Goal: Task Accomplishment & Management: Use online tool/utility

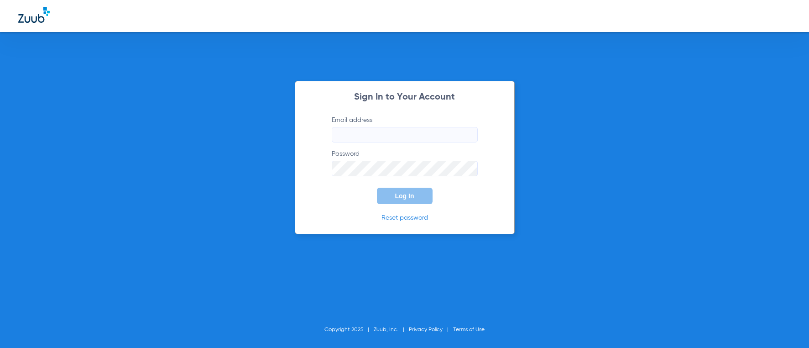
type input "[EMAIL_ADDRESS][DOMAIN_NAME]"
click at [398, 196] on span "Log In" at bounding box center [404, 195] width 19 height 7
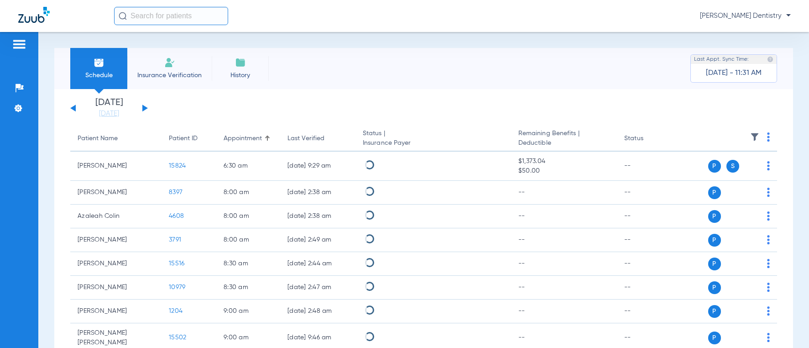
click at [182, 71] on span "Insurance Verification" at bounding box center [169, 75] width 71 height 9
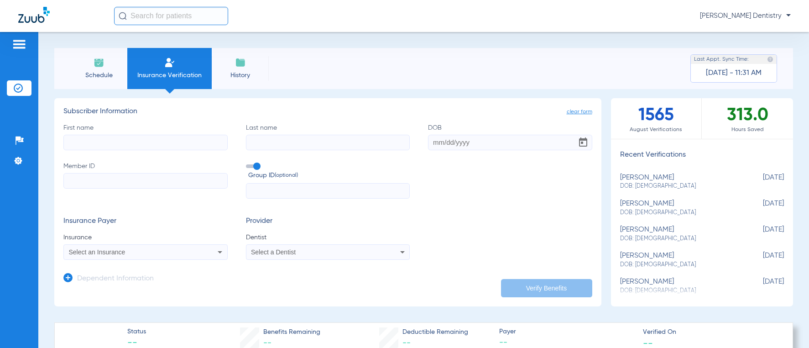
click at [113, 78] on span "Schedule" at bounding box center [98, 75] width 43 height 9
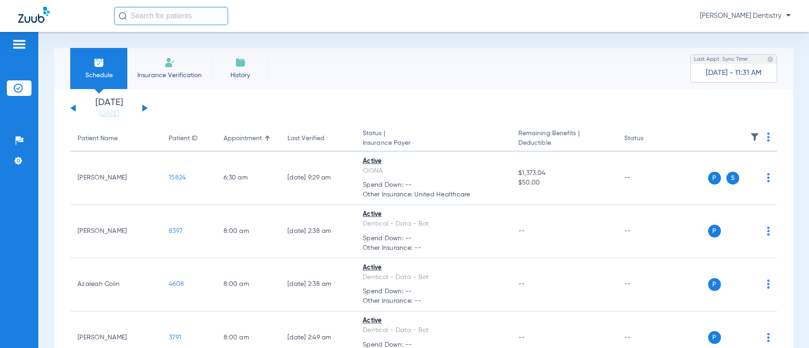
click at [121, 112] on link "[DATE]" at bounding box center [109, 113] width 55 height 9
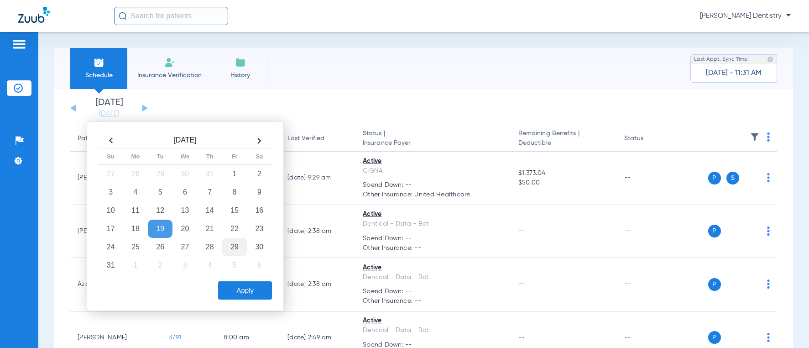
click at [238, 249] on td "29" at bounding box center [234, 247] width 25 height 18
click at [246, 294] on button "Apply" at bounding box center [245, 290] width 54 height 18
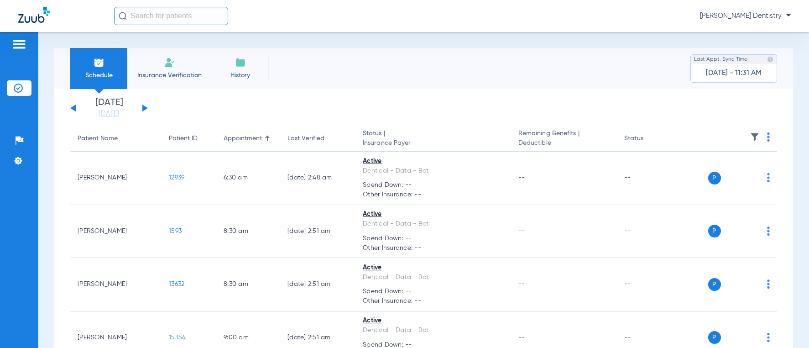
click at [765, 133] on th at bounding box center [728, 139] width 99 height 26
click at [767, 135] on img at bounding box center [768, 136] width 3 height 9
click at [734, 171] on span "Verify All" at bounding box center [728, 173] width 55 height 6
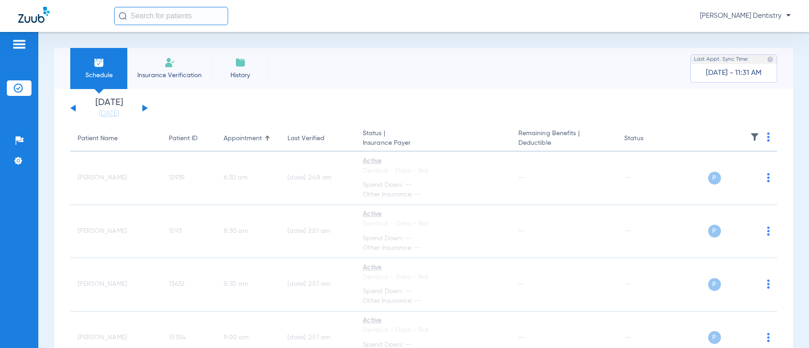
click at [189, 74] on span "Insurance Verification" at bounding box center [169, 75] width 71 height 9
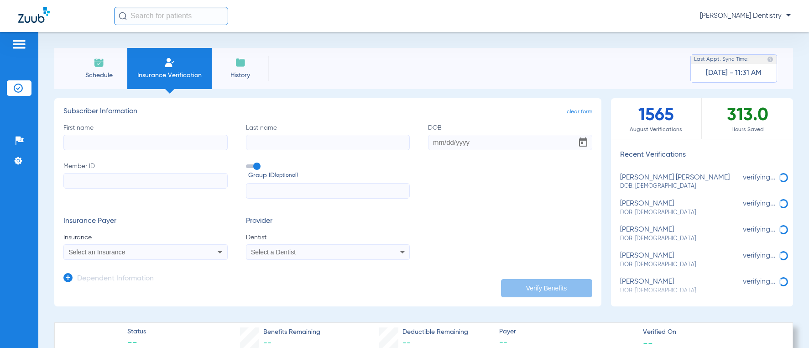
click at [173, 145] on input "First name" at bounding box center [145, 143] width 164 height 16
click at [164, 182] on input "Member ID" at bounding box center [145, 181] width 164 height 16
paste input "U46443665"
type input "U46443665"
click at [156, 142] on input "First name Required" at bounding box center [145, 143] width 164 height 16
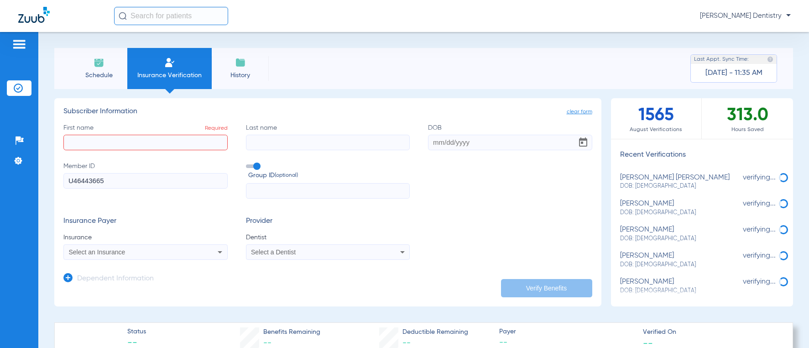
click at [352, 262] on app-dependent-form "Dependent Information" at bounding box center [327, 275] width 529 height 31
click at [347, 251] on div "Select a Dentist" at bounding box center [312, 252] width 123 height 6
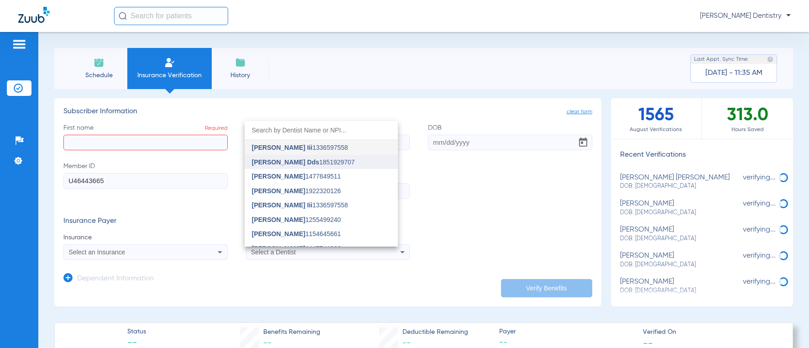
click at [324, 156] on mat-option "[PERSON_NAME] 1851929707" at bounding box center [321, 162] width 153 height 15
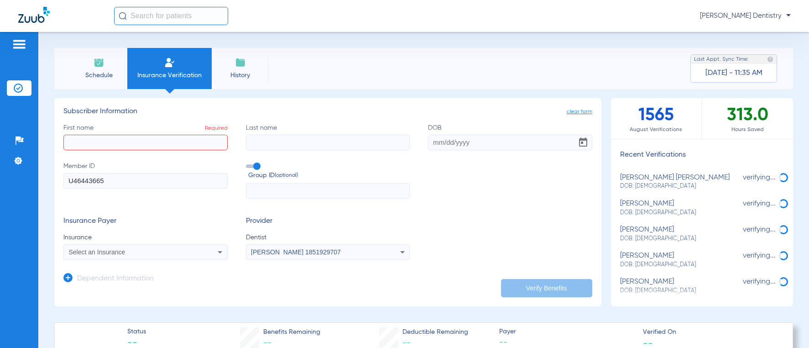
click at [184, 255] on div "Select an Insurance" at bounding box center [130, 252] width 123 height 6
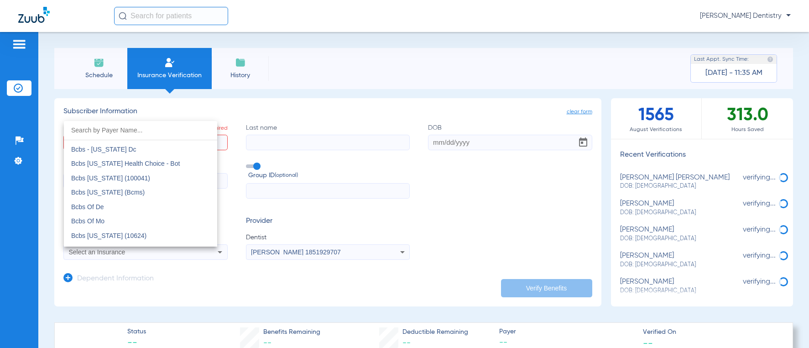
scroll to position [594, 0]
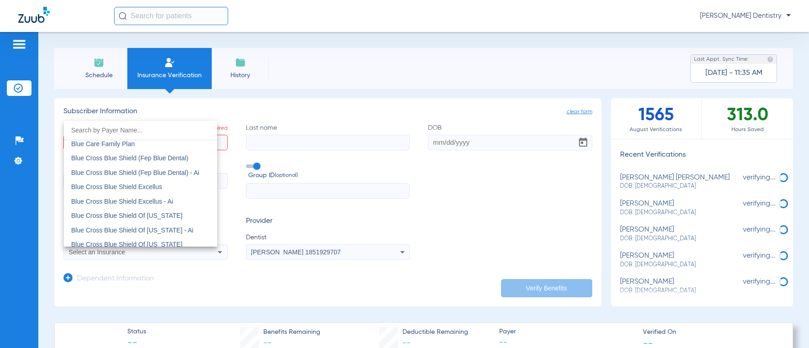
click at [135, 129] on input "dropdown search" at bounding box center [140, 130] width 153 height 19
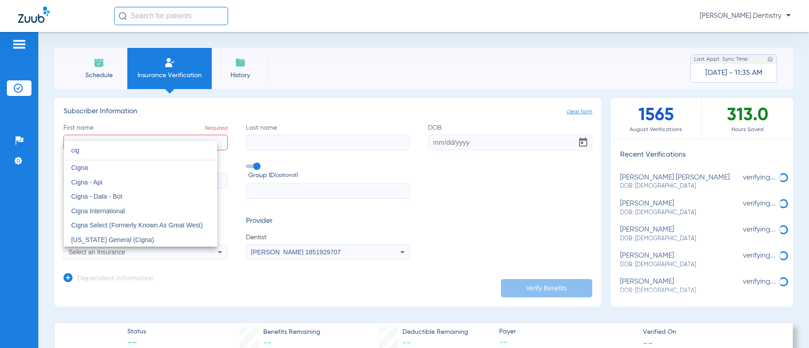
scroll to position [0, 0]
click at [106, 144] on input "cig" at bounding box center [140, 150] width 153 height 19
click at [138, 184] on input "cigna" at bounding box center [140, 179] width 153 height 19
type input "cigna"
click at [299, 218] on div at bounding box center [404, 174] width 809 height 348
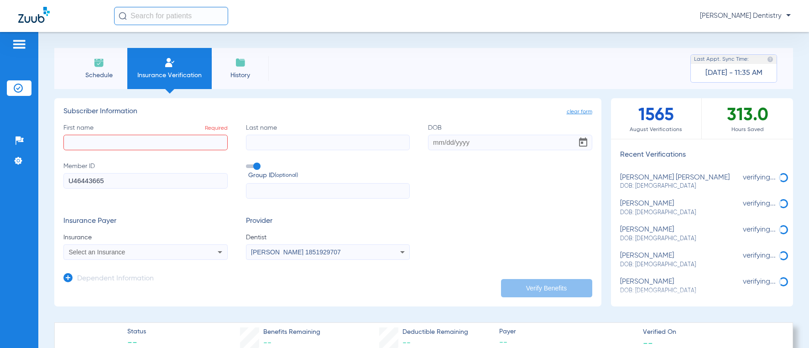
click at [115, 138] on input "First name Required" at bounding box center [145, 143] width 164 height 16
type input "[PERSON_NAME]"
click at [268, 140] on input "Last name" at bounding box center [328, 143] width 164 height 16
type input "[PERSON_NAME]"
click at [437, 142] on input "DOB" at bounding box center [510, 143] width 164 height 16
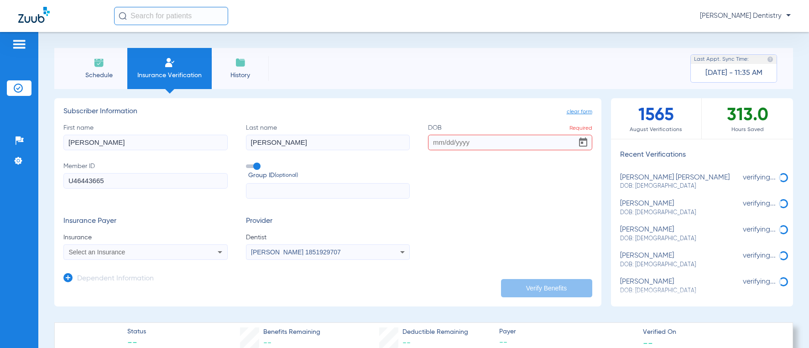
click at [436, 142] on input "DOB Required" at bounding box center [510, 143] width 164 height 16
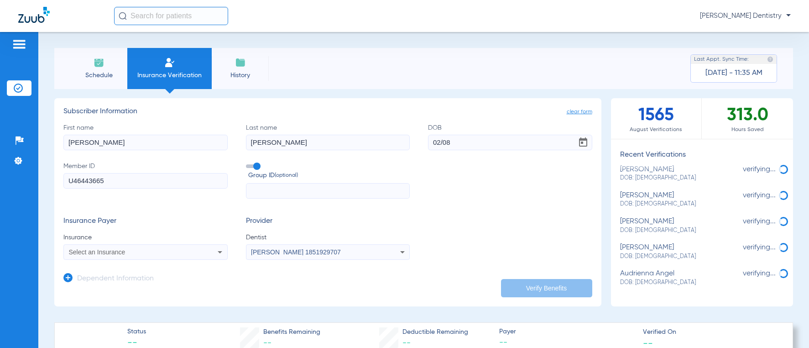
scroll to position [270, 0]
click at [466, 141] on input "[DATE]" at bounding box center [510, 143] width 164 height 16
click at [464, 139] on input "[DATE]" at bounding box center [510, 143] width 164 height 16
type input "[DATE]"
click at [168, 253] on div "Select an Insurance" at bounding box center [130, 252] width 123 height 6
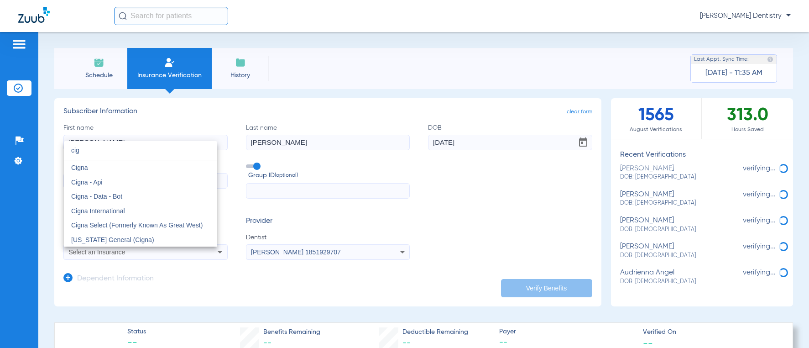
scroll to position [0, 0]
type input "cigna"
click at [86, 170] on span "Cigna" at bounding box center [79, 167] width 17 height 7
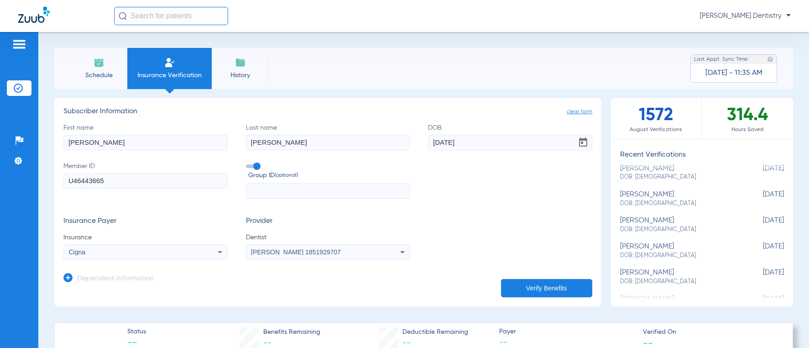
click at [546, 288] on button "Verify Benefits" at bounding box center [546, 288] width 91 height 18
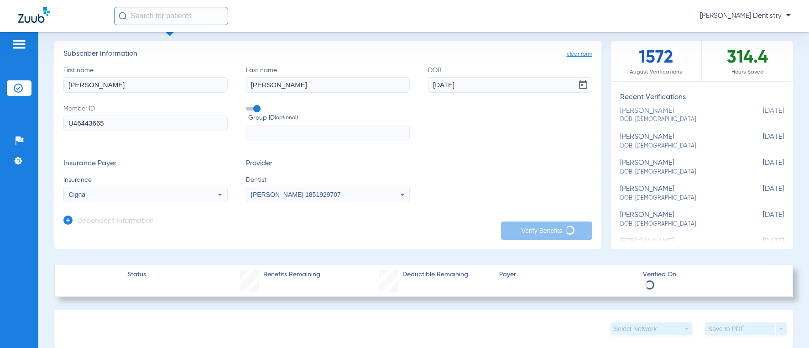
scroll to position [46, 0]
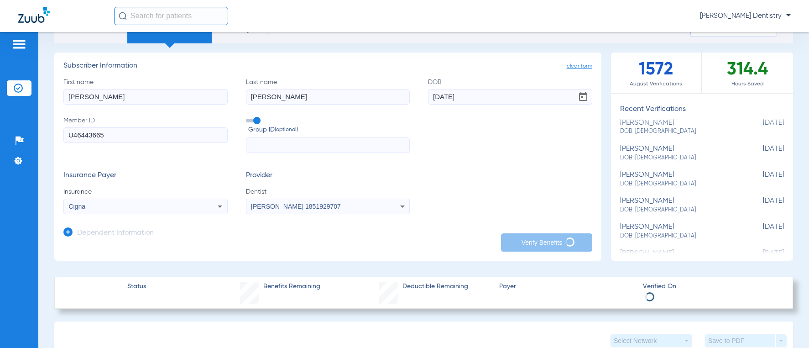
type input "[PERSON_NAME]"
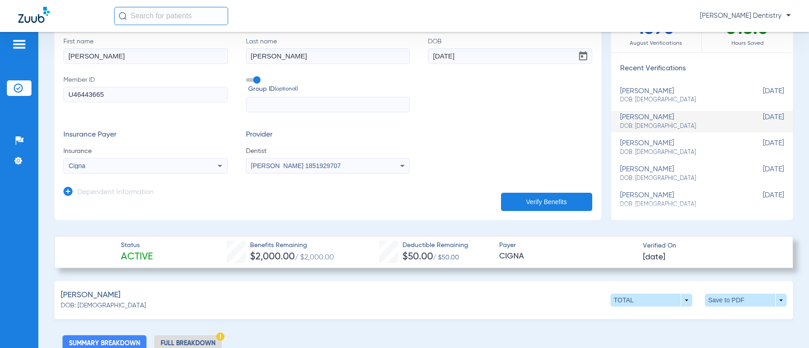
scroll to position [0, 0]
